Goal: Information Seeking & Learning: Find specific fact

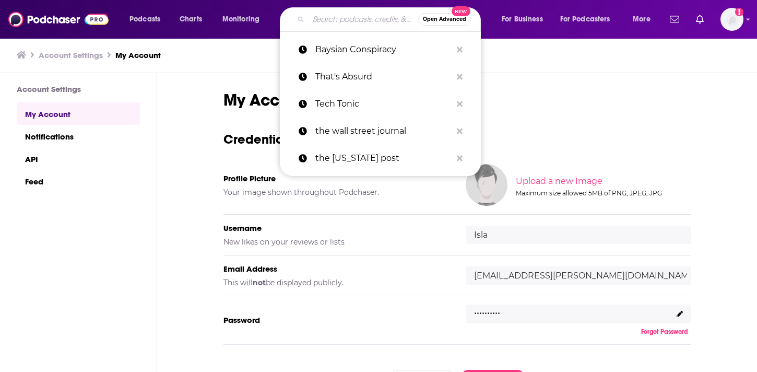
click at [334, 25] on input "Search podcasts, credits, & more..." at bounding box center [364, 19] width 110 height 17
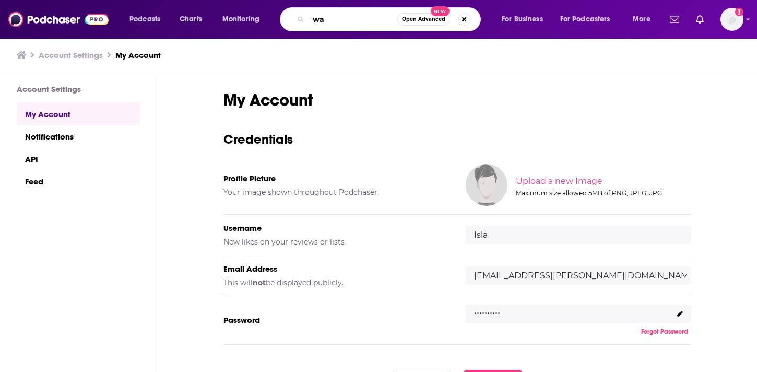
type input "w"
type input "wall street journal"
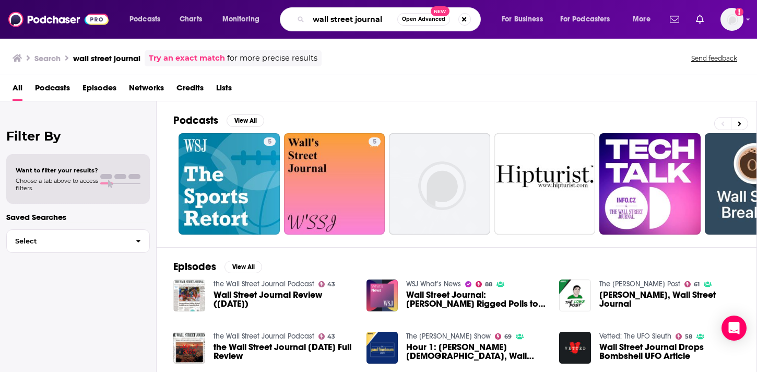
click at [384, 20] on input "wall street journal" at bounding box center [353, 19] width 89 height 17
type input "wall street journal tech news briefing"
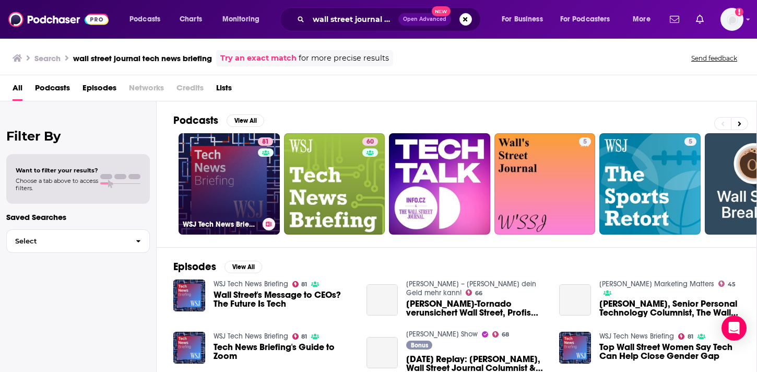
click at [215, 202] on link "81 WSJ Tech News Briefing" at bounding box center [229, 183] width 101 height 101
